Goal: Task Accomplishment & Management: Use online tool/utility

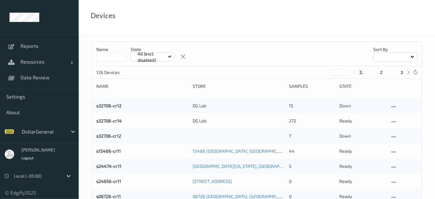
click at [108, 58] on input at bounding box center [111, 57] width 31 height 9
type input "*****"
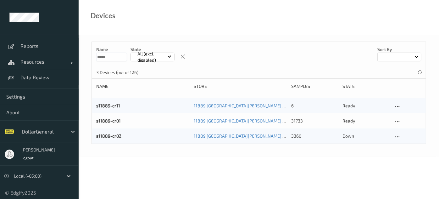
click at [126, 150] on div "Name ***** State All (excl. disabled) Sort by 3 Devices (out of 126) Name Store…" at bounding box center [259, 95] width 360 height 121
click at [110, 107] on link "s11889-cr11" at bounding box center [108, 105] width 24 height 5
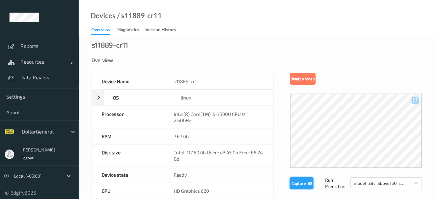
click at [294, 182] on button "Capture" at bounding box center [302, 183] width 24 height 12
click at [296, 179] on button "Capture" at bounding box center [302, 183] width 24 height 12
click at [411, 67] on div "Overview" at bounding box center [257, 65] width 330 height 16
click at [302, 182] on button "Capture" at bounding box center [302, 183] width 24 height 12
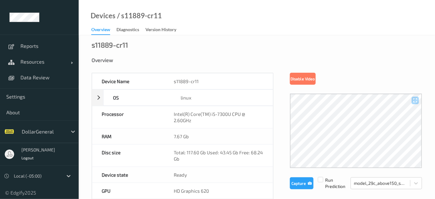
click at [418, 77] on div "Disable Video" at bounding box center [356, 79] width 132 height 12
click at [354, 120] on div at bounding box center [356, 130] width 132 height 75
click at [365, 117] on div at bounding box center [356, 130] width 132 height 75
click at [360, 119] on div at bounding box center [356, 130] width 132 height 75
click at [353, 113] on div at bounding box center [356, 130] width 132 height 75
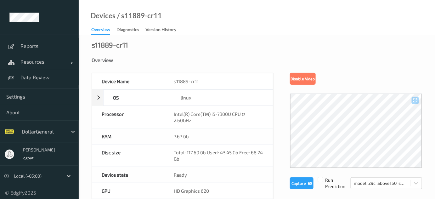
click at [365, 111] on div at bounding box center [356, 130] width 132 height 75
click at [415, 59] on div "Overview" at bounding box center [257, 60] width 330 height 6
click at [354, 124] on div at bounding box center [356, 130] width 132 height 75
click at [415, 70] on div "Overview" at bounding box center [257, 65] width 330 height 16
click at [403, 71] on div "Overview" at bounding box center [257, 65] width 330 height 16
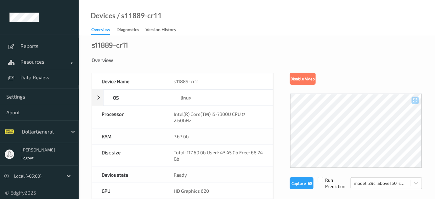
click at [364, 122] on div at bounding box center [356, 130] width 132 height 75
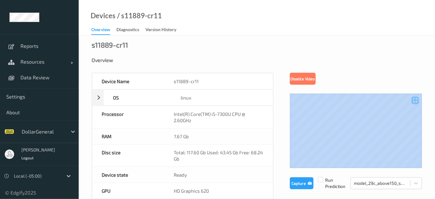
drag, startPoint x: 424, startPoint y: 123, endPoint x: 408, endPoint y: 128, distance: 17.2
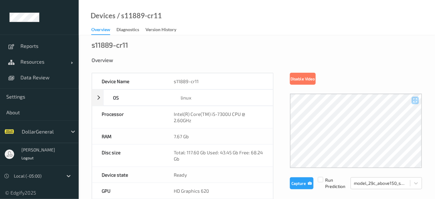
click at [408, 128] on div at bounding box center [356, 130] width 132 height 75
click at [374, 135] on div at bounding box center [356, 130] width 132 height 75
click at [306, 179] on button "Capture" at bounding box center [302, 183] width 24 height 12
